Goal: Task Accomplishment & Management: Manage account settings

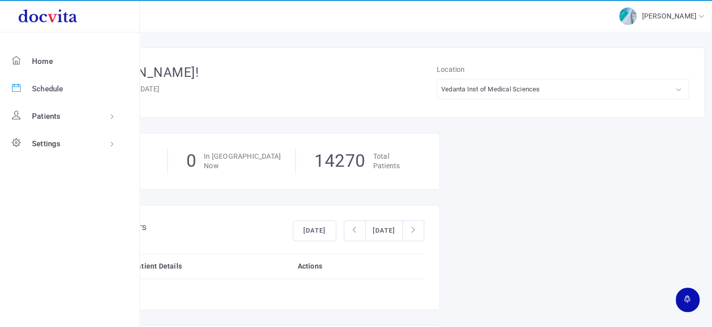
click at [46, 85] on span "Schedule" at bounding box center [47, 88] width 31 height 11
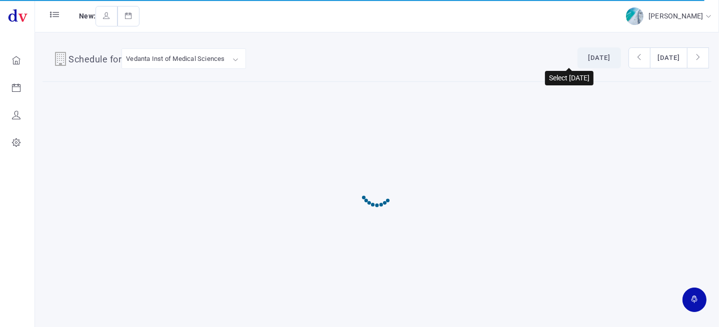
click at [577, 64] on button "[DATE]" at bounding box center [598, 57] width 43 height 21
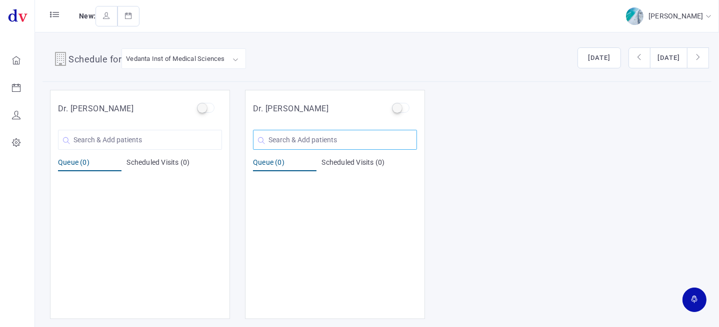
click at [355, 135] on input "text" at bounding box center [335, 140] width 164 height 20
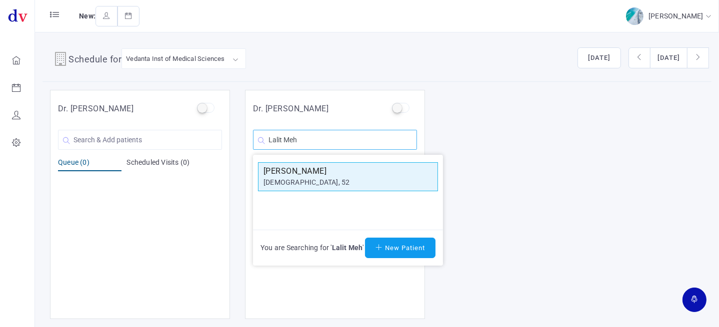
type input "Lalit Meh"
click at [341, 173] on h5 "[PERSON_NAME]" at bounding box center [347, 171] width 169 height 12
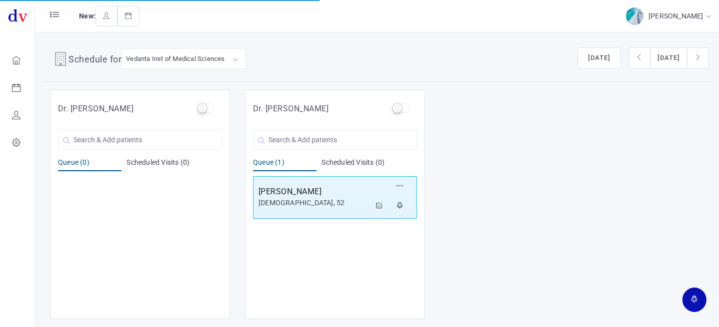
click at [314, 195] on h5 "[PERSON_NAME]" at bounding box center [314, 192] width 112 height 12
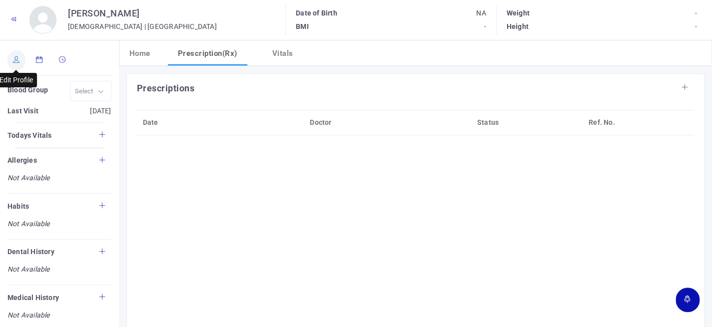
click at [21, 61] on link at bounding box center [16, 60] width 18 height 20
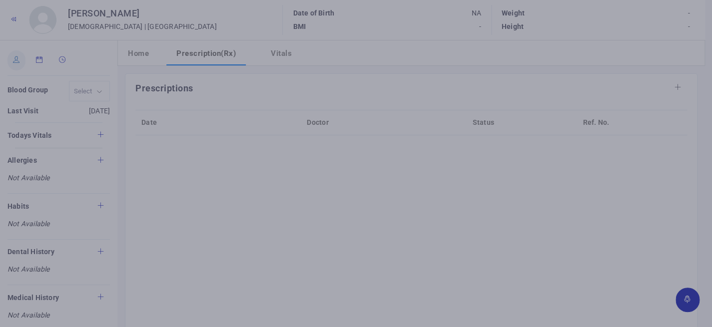
type input "[PERSON_NAME]"
type input "52"
type input "[GEOGRAPHIC_DATA]"
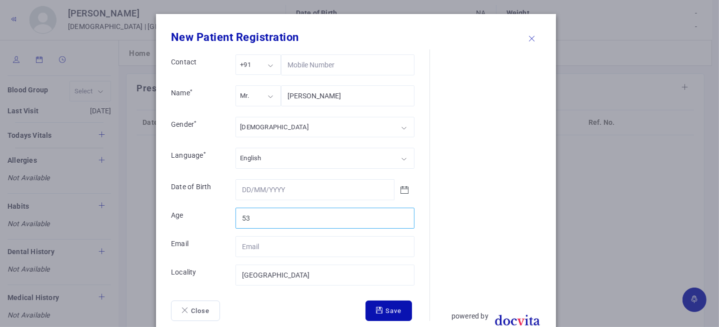
click at [400, 215] on input "53" at bounding box center [324, 218] width 179 height 21
click at [400, 215] on input "54" at bounding box center [324, 218] width 179 height 21
type input "55"
click at [400, 215] on input "55" at bounding box center [324, 218] width 179 height 21
click at [389, 309] on button "Save" at bounding box center [388, 311] width 46 height 21
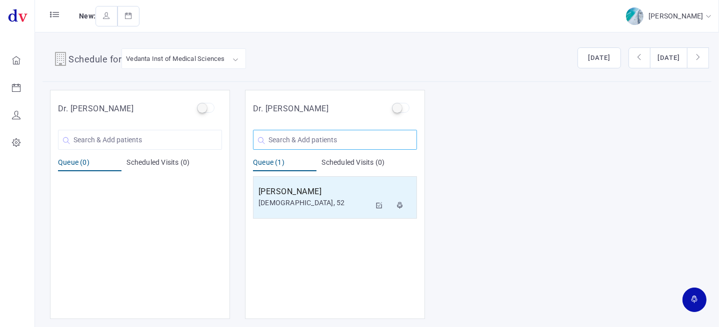
click at [331, 141] on input "text" at bounding box center [335, 140] width 164 height 20
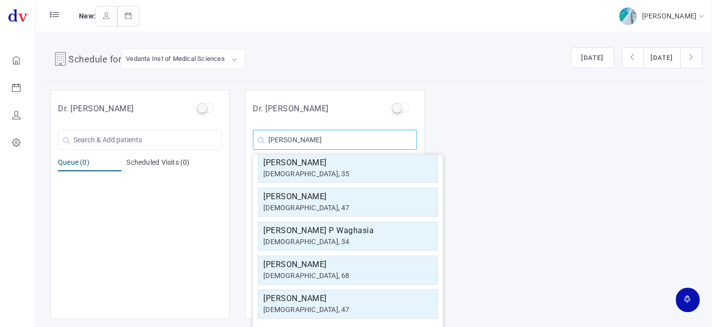
scroll to position [47, 0]
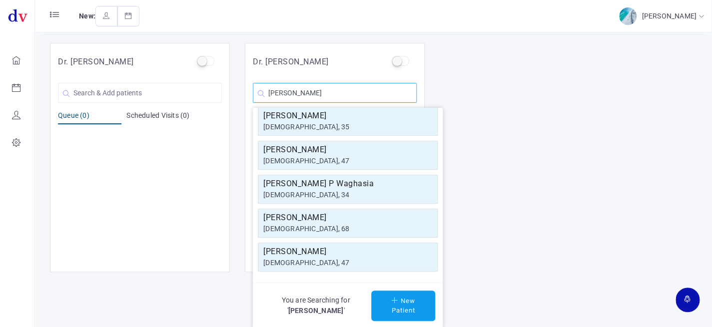
click at [319, 92] on input "[PERSON_NAME]" at bounding box center [335, 93] width 164 height 20
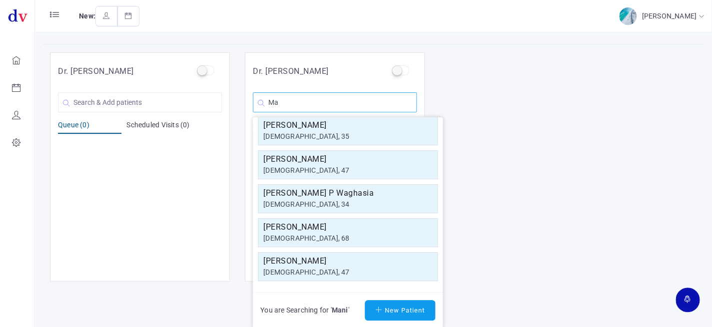
type input "M"
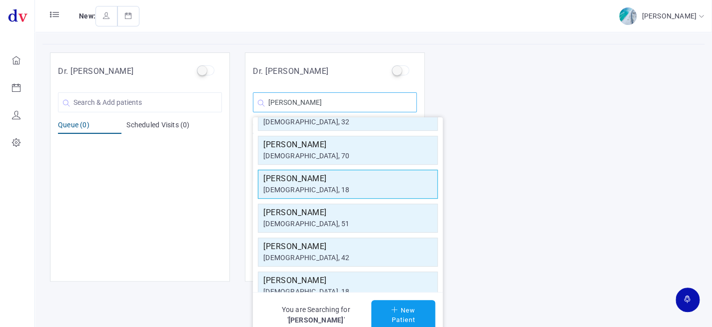
scroll to position [0, 0]
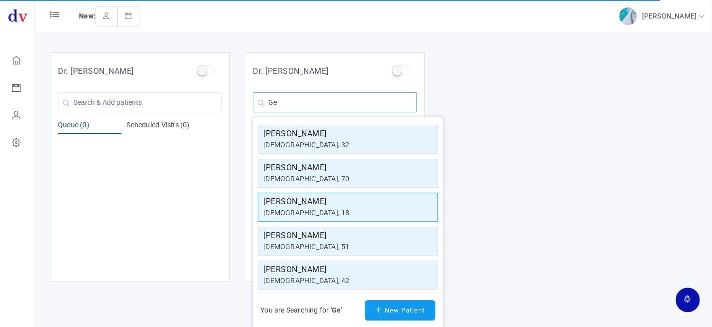
type input "G"
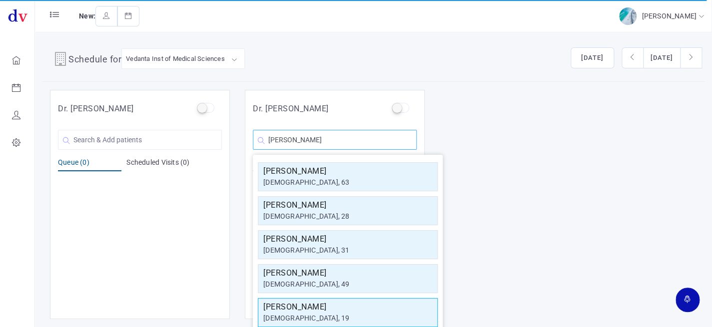
type input "[PERSON_NAME]"
click at [322, 309] on h5 "[PERSON_NAME]" at bounding box center [347, 307] width 169 height 12
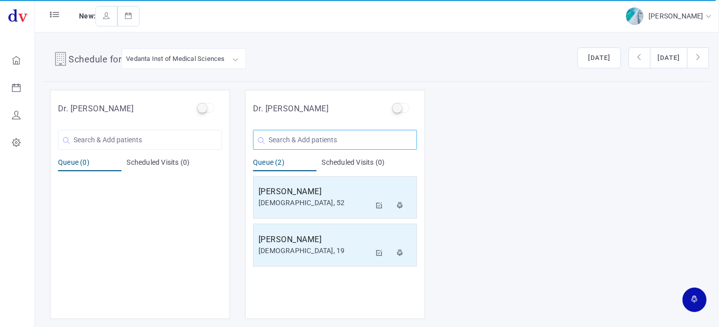
click at [309, 140] on input "text" at bounding box center [335, 140] width 164 height 20
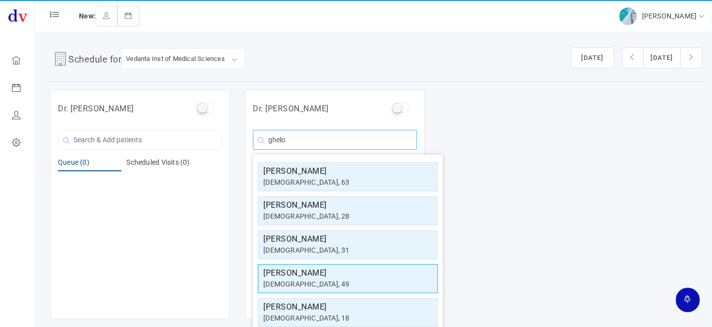
type input "ghelo"
click at [299, 281] on div "[DEMOGRAPHIC_DATA], 49" at bounding box center [347, 284] width 169 height 10
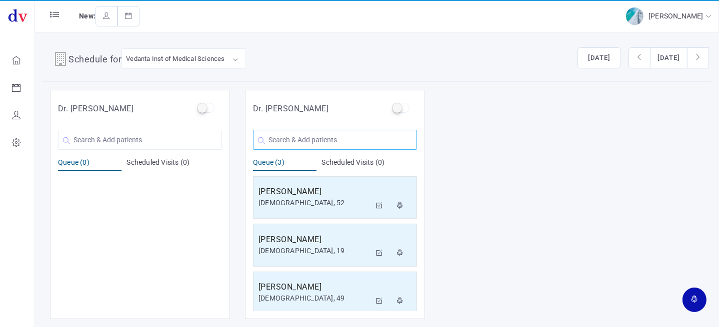
click at [301, 139] on input "text" at bounding box center [335, 140] width 164 height 20
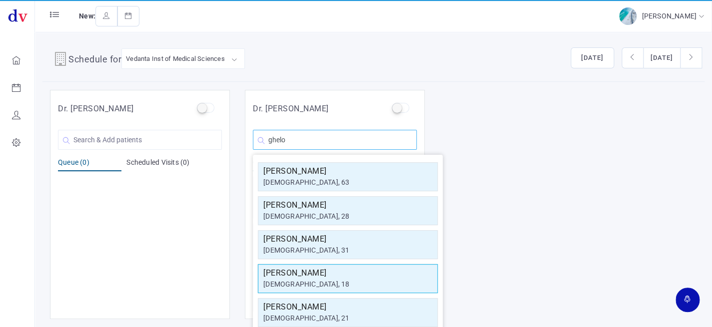
type input "ghelo"
click at [296, 274] on h5 "[PERSON_NAME]" at bounding box center [347, 273] width 169 height 12
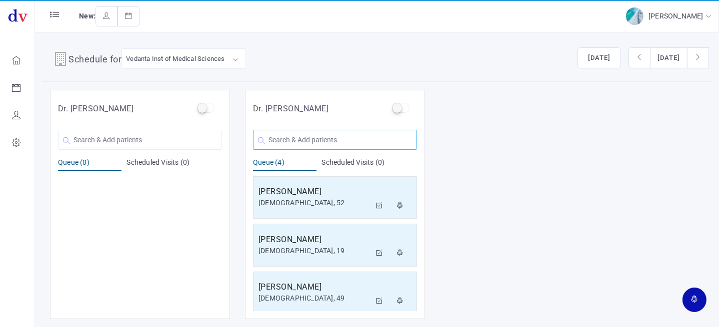
click at [304, 134] on input "text" at bounding box center [335, 140] width 164 height 20
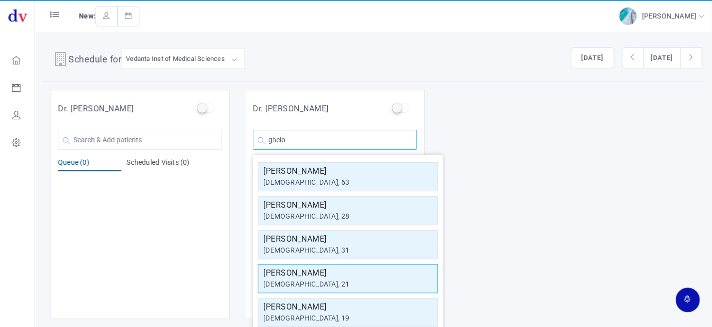
type input "ghelo"
click at [310, 280] on div "[DEMOGRAPHIC_DATA], 21" at bounding box center [347, 284] width 169 height 10
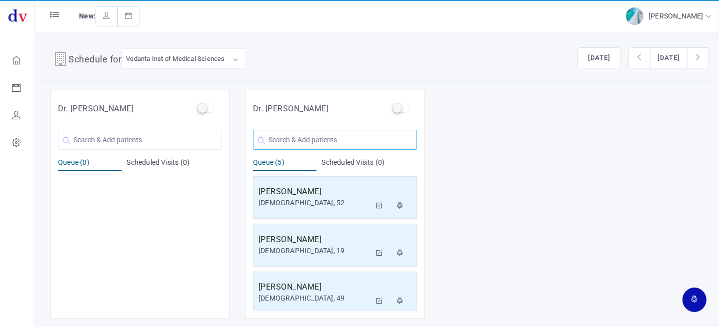
click at [337, 142] on input "text" at bounding box center [335, 140] width 164 height 20
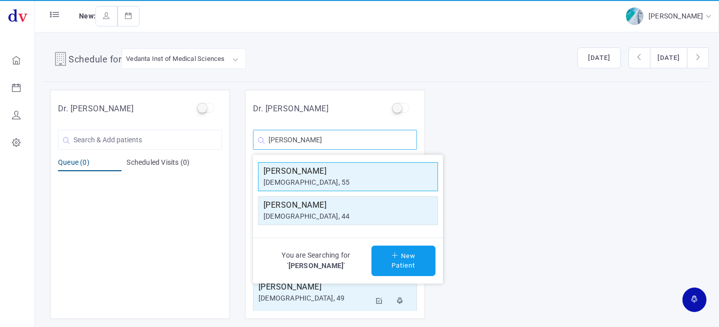
type input "[PERSON_NAME]"
click at [337, 183] on div "[DEMOGRAPHIC_DATA], 55" at bounding box center [347, 182] width 169 height 10
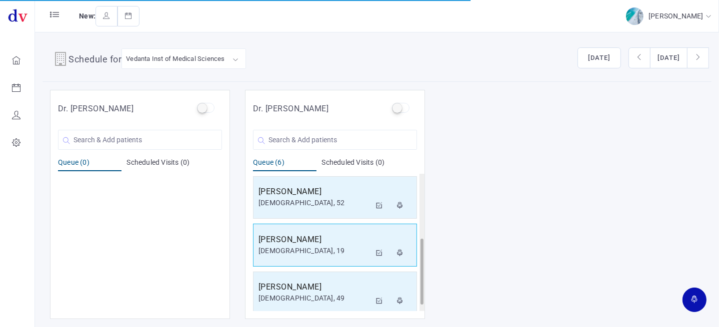
scroll to position [148, 0]
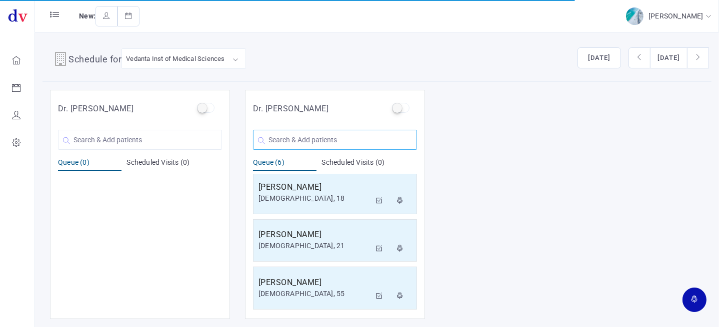
click at [322, 140] on input "text" at bounding box center [335, 140] width 164 height 20
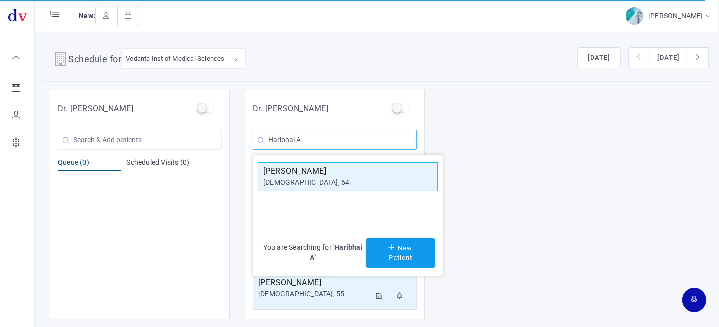
type input "Haribhai A"
click at [325, 175] on h5 "[PERSON_NAME]" at bounding box center [347, 171] width 169 height 12
